Goal: Task Accomplishment & Management: Manage account settings

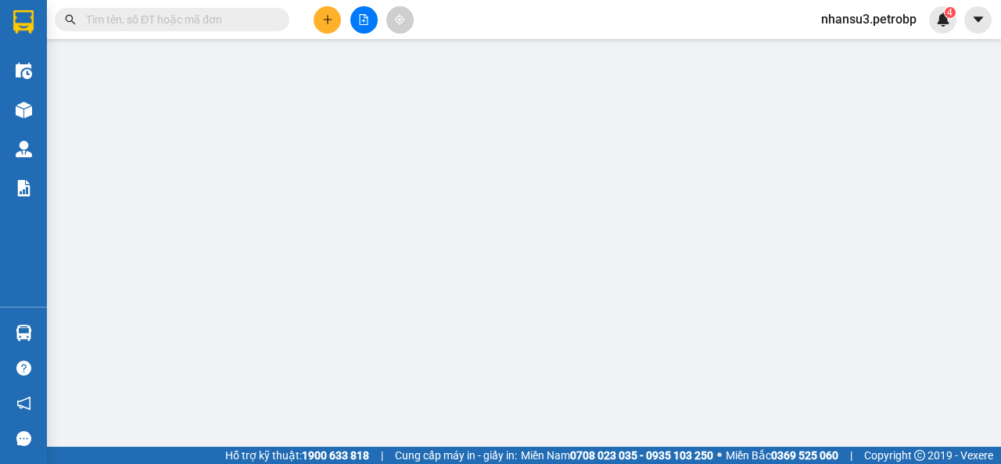
click at [833, 22] on span "nhansu3.petrobp" at bounding box center [868, 19] width 120 height 20
click at [836, 45] on span "Đăng xuất" at bounding box center [876, 48] width 88 height 17
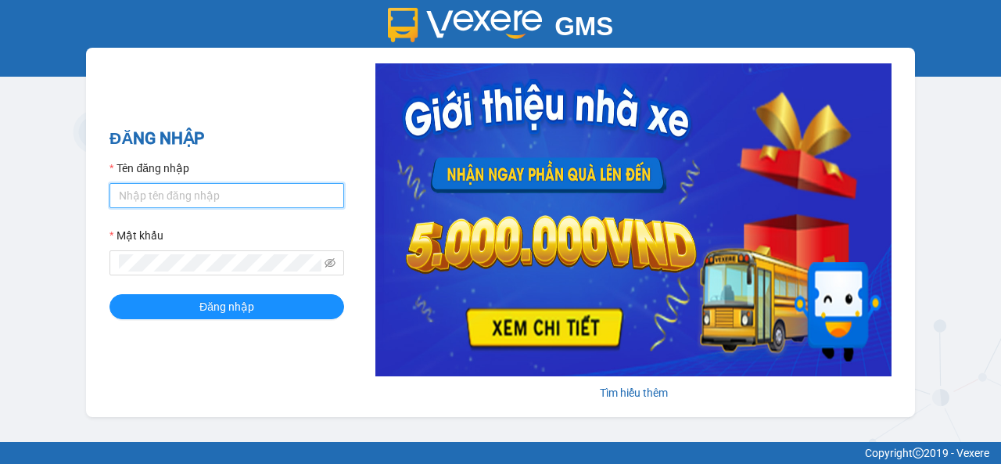
type input "nhansu3.petrobp"
click at [289, 204] on input "nhansu3.petrobp" at bounding box center [226, 195] width 235 height 25
drag, startPoint x: 222, startPoint y: 201, endPoint x: 63, endPoint y: 192, distance: 159.7
click at [63, 192] on div "GMS Hệ thống quản lý hàng hóa ĐĂNG NHẬP Tên đăng nhập nhansu3.petrobp Mật khẩu …" at bounding box center [500, 221] width 1001 height 442
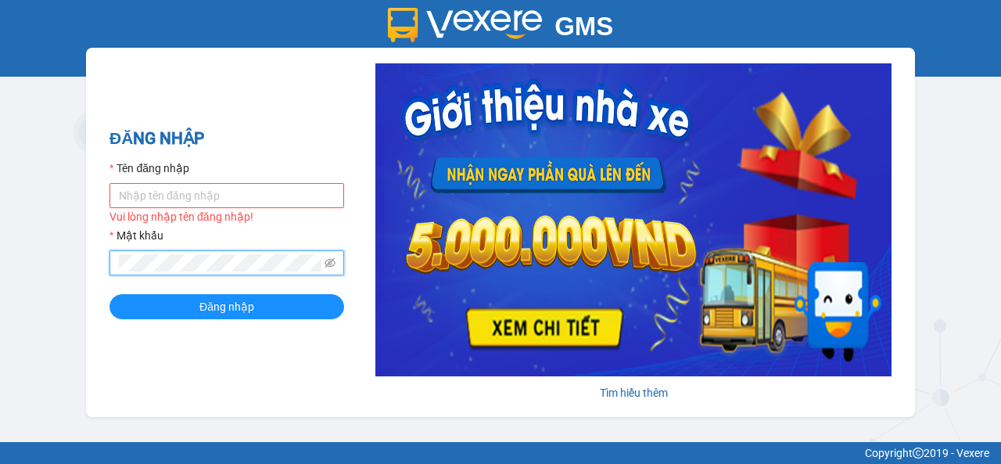
click at [77, 260] on div "GMS Hệ thống quản lý hàng hóa ĐĂNG NHẬP Tên đăng nhập Vui lòng nhập tên đăng nh…" at bounding box center [500, 221] width 1001 height 442
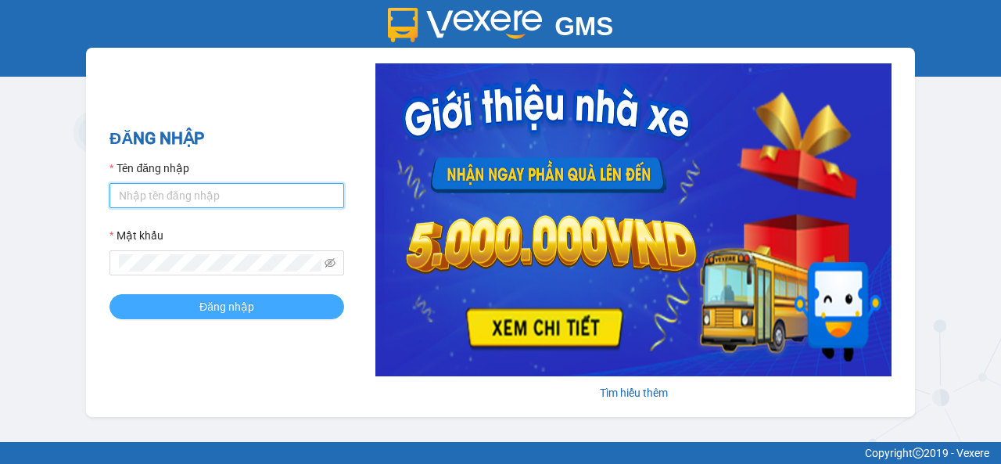
type input "nhansu3.petrobp"
click at [189, 318] on button "Đăng nhập" at bounding box center [226, 306] width 235 height 25
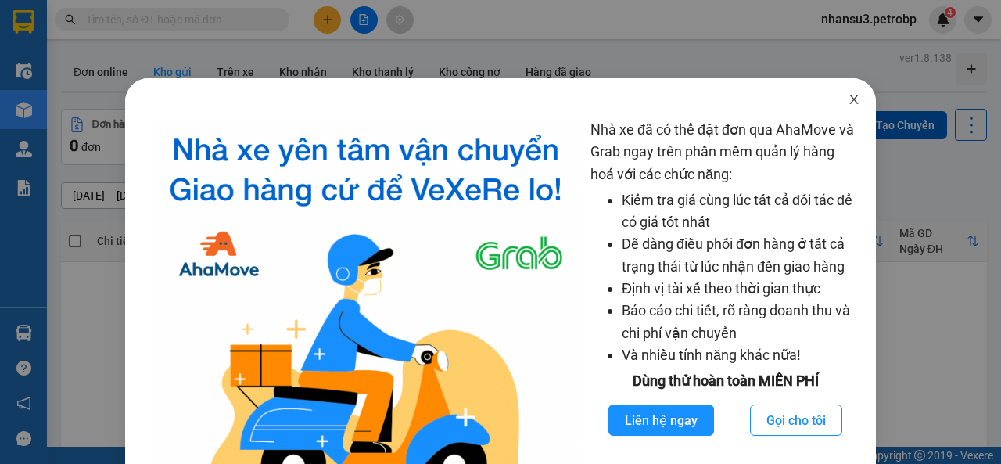
click at [847, 102] on icon "close" at bounding box center [853, 99] width 13 height 13
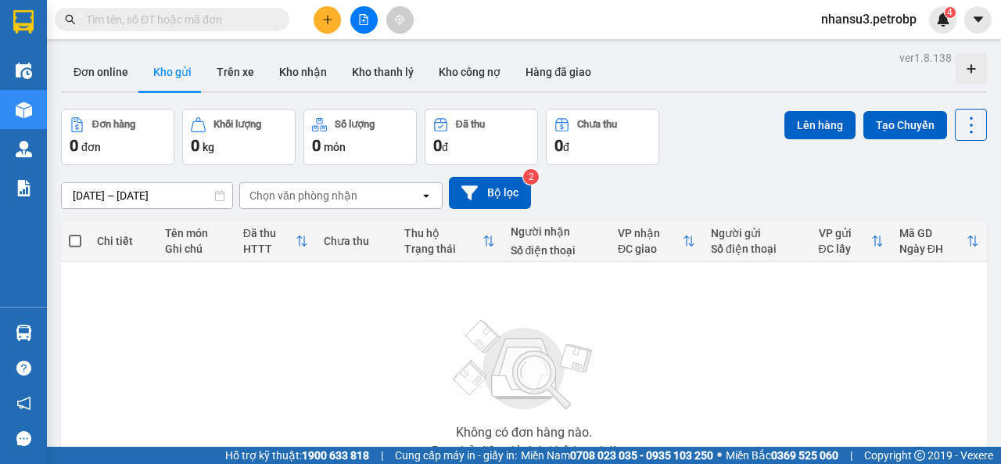
click at [886, 20] on span "nhansu3.petrobp" at bounding box center [868, 19] width 120 height 20
click at [850, 48] on span "Đăng xuất" at bounding box center [876, 48] width 88 height 17
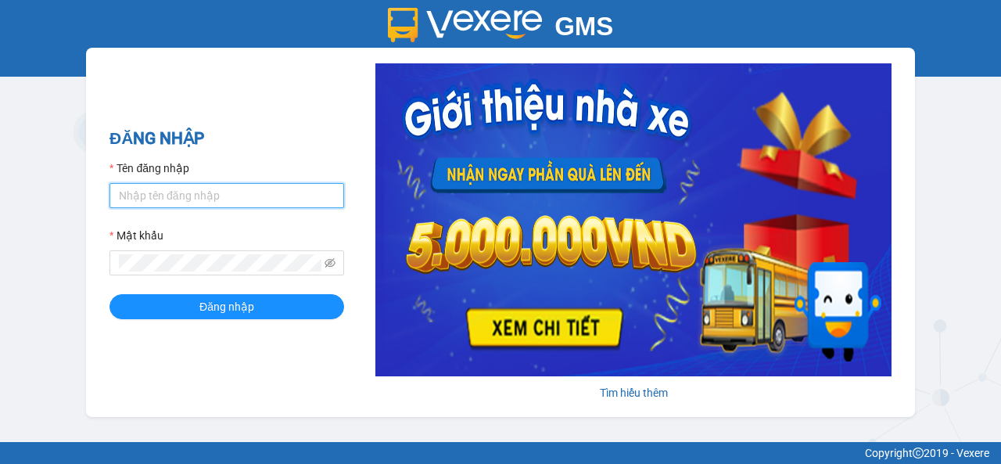
type input "nhansu3.petrobp"
click at [275, 199] on input "nhansu3.petrobp" at bounding box center [226, 195] width 235 height 25
drag, startPoint x: 231, startPoint y: 196, endPoint x: 0, endPoint y: 200, distance: 231.4
click at [0, 201] on div "GMS Hệ thống quản lý hàng hóa ĐĂNG NHẬP Tên đăng nhập nhansu3.petrobp Mật khẩu …" at bounding box center [500, 221] width 1001 height 442
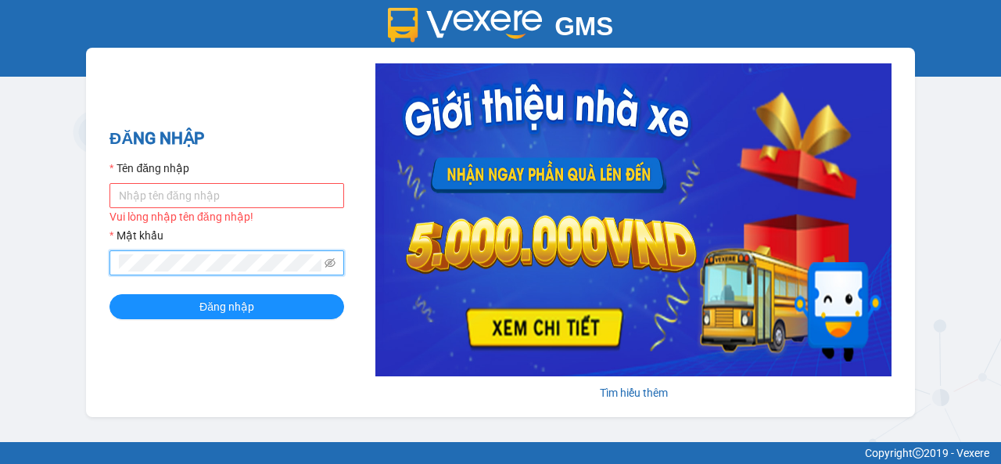
click at [0, 256] on div "GMS Hệ thống quản lý hàng hóa ĐĂNG NHẬP Tên đăng nhập Vui lòng nhập tên đăng nh…" at bounding box center [500, 221] width 1001 height 442
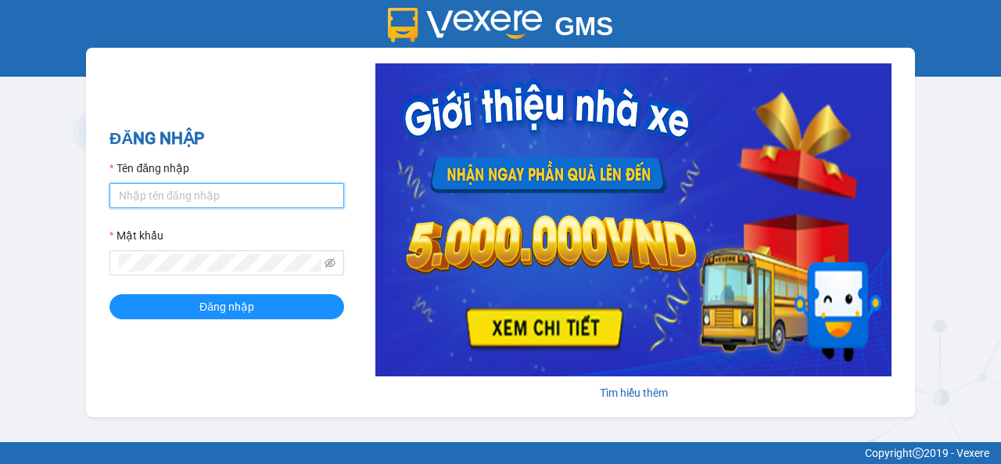
type input "nhansu3.petrobp"
click at [205, 190] on input "nhansu3.petrobp" at bounding box center [226, 195] width 235 height 25
drag, startPoint x: 243, startPoint y: 199, endPoint x: 9, endPoint y: 200, distance: 233.7
click at [9, 199] on div "GMS Hệ thống quản lý hàng hóa ĐĂNG NHẬP Tên đăng nhập nhansu3.petrobp Mật khẩu …" at bounding box center [500, 221] width 1001 height 442
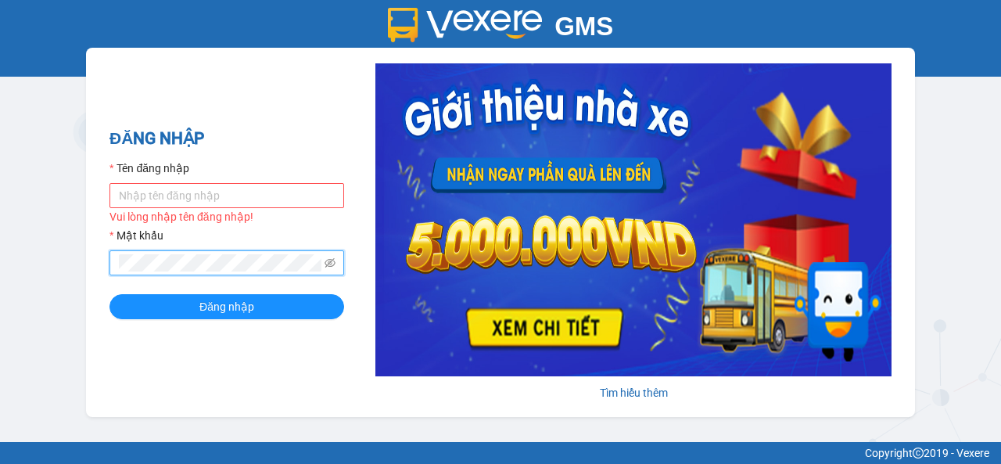
click at [89, 259] on div "ĐĂNG NHẬP Tên đăng nhập Vui lòng nhập tên đăng nhập! Mật khẩu Đăng nhập Tìm hiể…" at bounding box center [500, 232] width 829 height 369
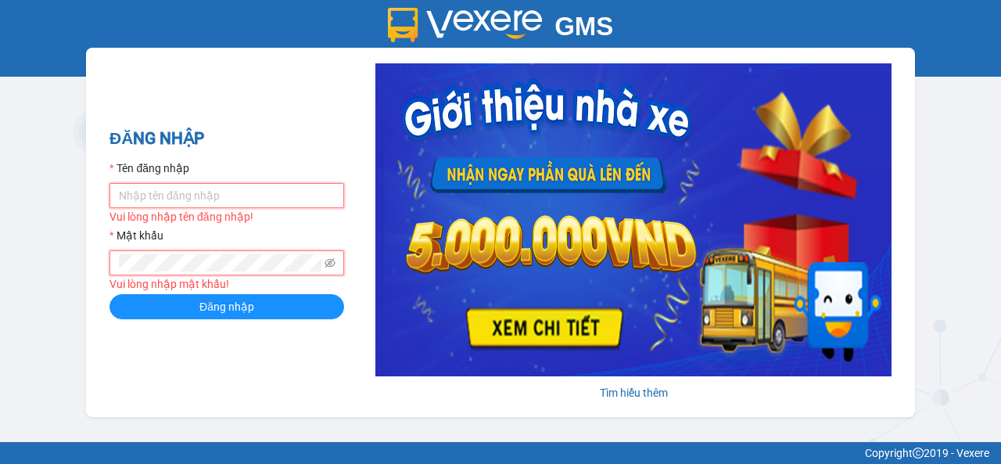
click at [199, 185] on input "Tên đăng nhập" at bounding box center [226, 195] width 235 height 25
type input "nhansu3.petrobp"
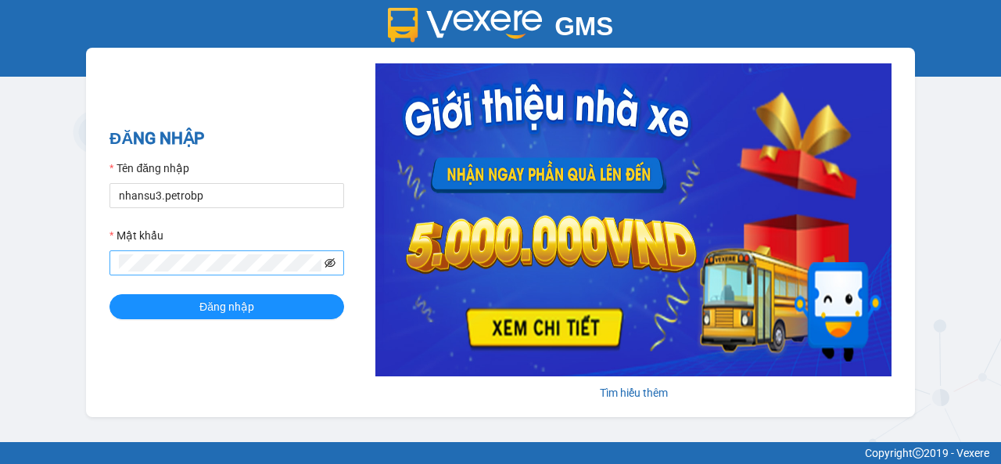
click at [331, 263] on icon "eye-invisible" at bounding box center [329, 262] width 11 height 11
click at [331, 263] on icon "eye" at bounding box center [329, 262] width 11 height 11
click at [27, 257] on div "GMS Hệ thống quản lý hàng hóa ĐĂNG NHẬP Tên đăng nhập nhansu3.petrobp Mật khẩu …" at bounding box center [500, 221] width 1001 height 442
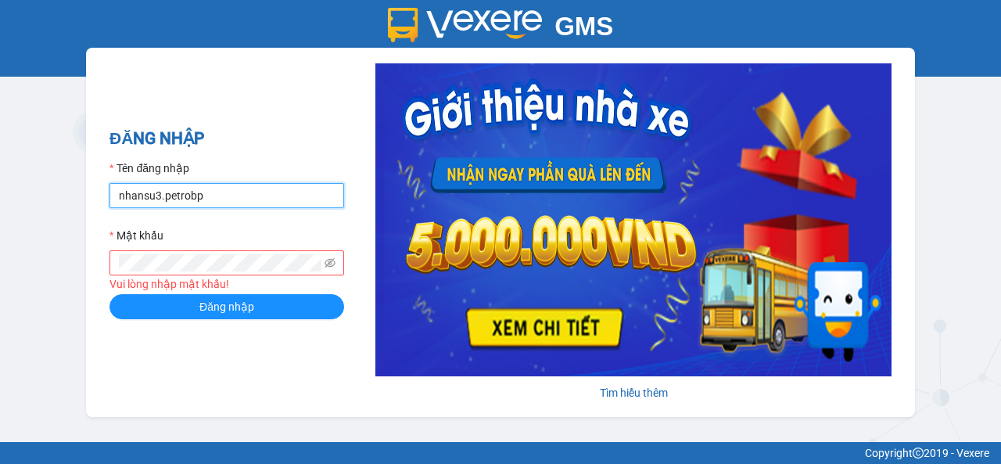
drag, startPoint x: 266, startPoint y: 196, endPoint x: 0, endPoint y: 196, distance: 265.8
click at [0, 196] on div "GMS Hệ thống quản lý hàng hóa ĐĂNG NHẬP Tên đăng nhập nhansu3.petrobp Mật khẩu …" at bounding box center [500, 221] width 1001 height 442
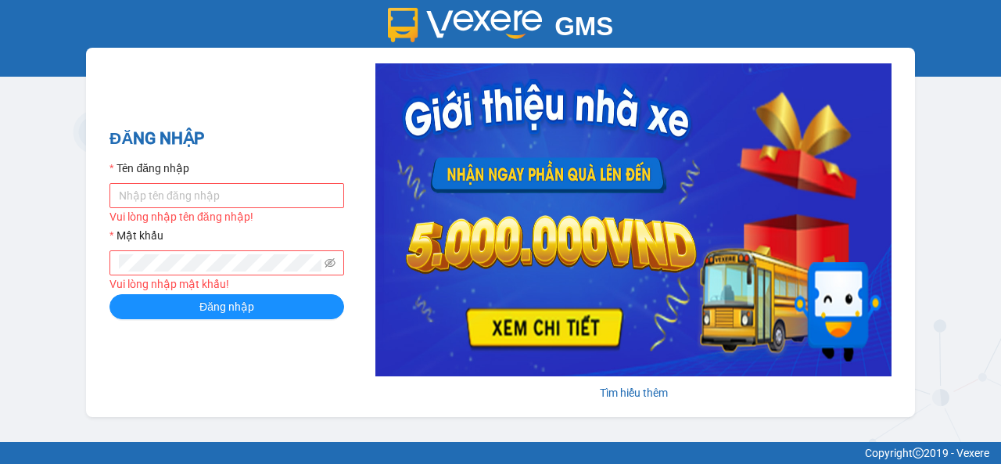
click at [292, 96] on div "ĐĂNG NHẬP Tên đăng nhập Vui lòng nhập tên đăng nhập! Mật khẩu Vui lòng nhập mật…" at bounding box center [500, 232] width 829 height 369
click at [215, 201] on input "Tên đăng nhập" at bounding box center [226, 195] width 235 height 25
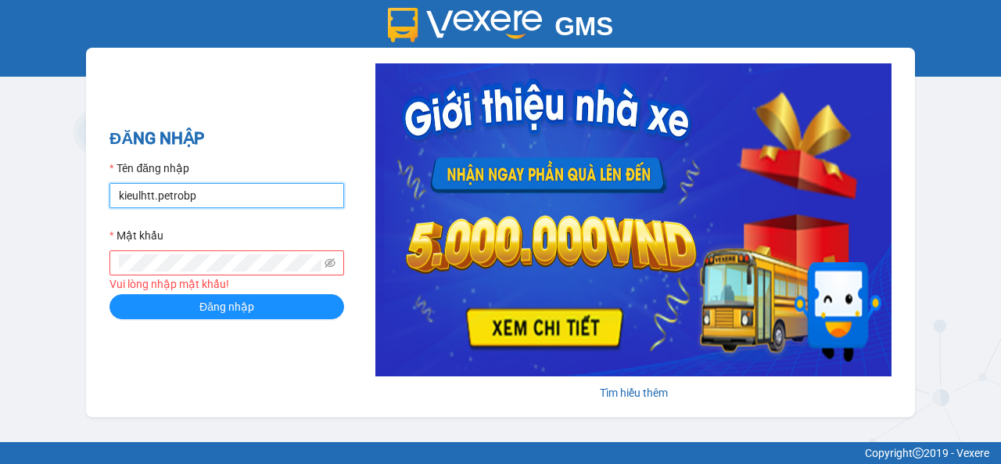
type input "kieulhtt.petrobp"
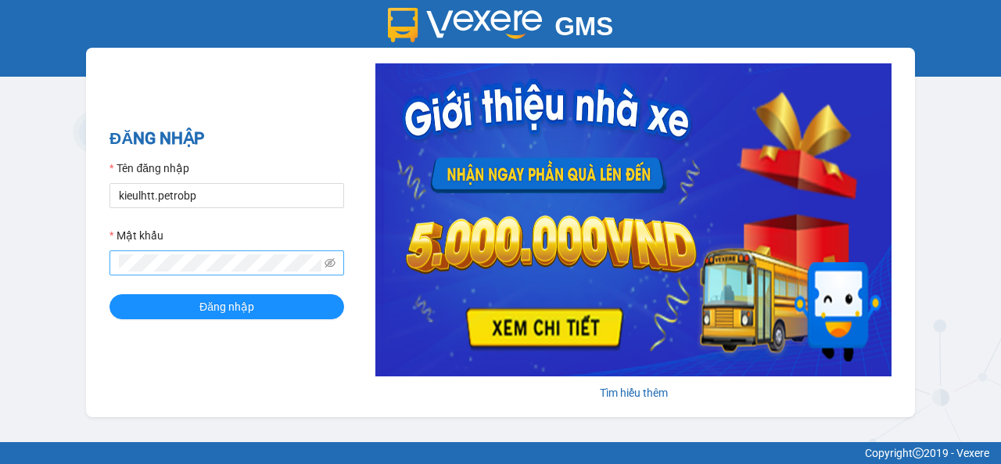
click at [338, 262] on span at bounding box center [226, 262] width 235 height 25
click at [328, 263] on icon "eye-invisible" at bounding box center [329, 262] width 11 height 9
click at [328, 263] on icon "eye" at bounding box center [329, 262] width 11 height 11
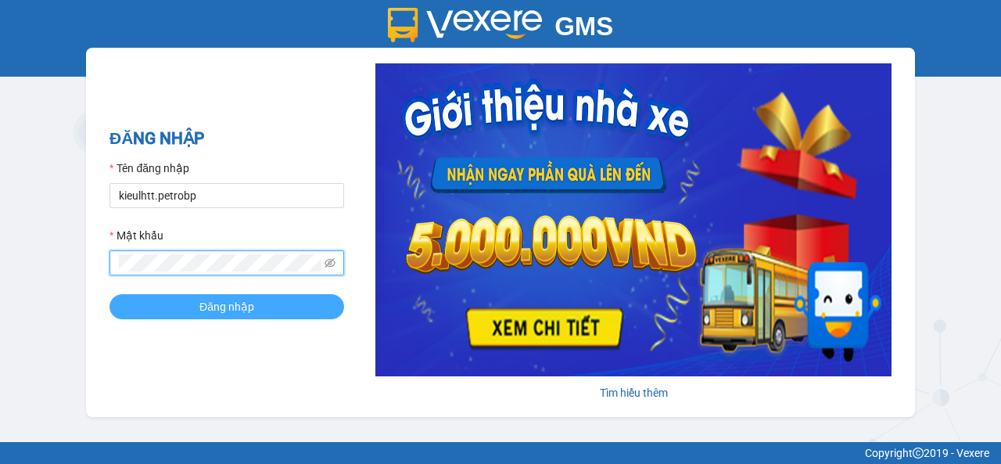
click at [242, 314] on span "Đăng nhập" at bounding box center [226, 306] width 55 height 17
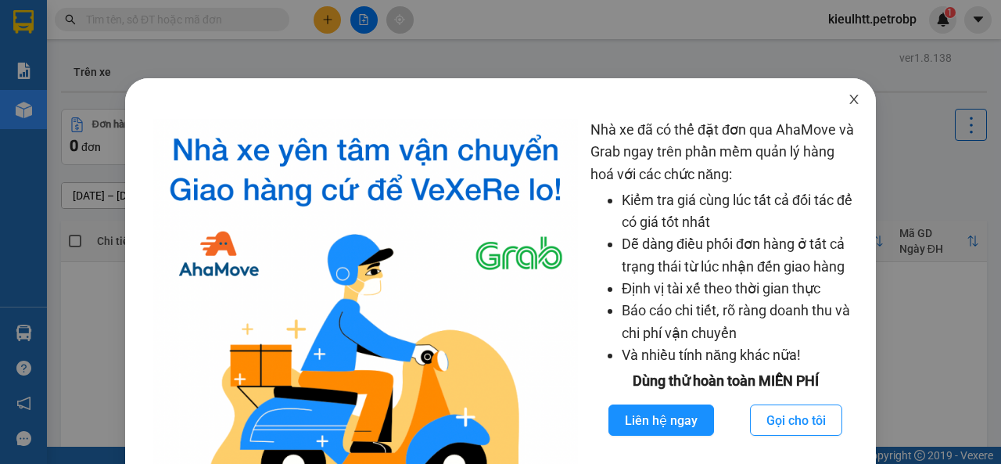
click at [849, 99] on icon "close" at bounding box center [853, 99] width 9 height 9
